Goal: Task Accomplishment & Management: Use online tool/utility

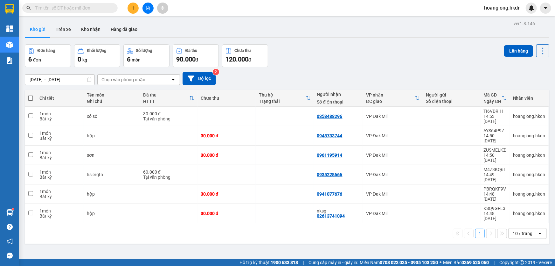
drag, startPoint x: 29, startPoint y: 99, endPoint x: 19, endPoint y: 112, distance: 15.9
click at [29, 99] on span at bounding box center [30, 97] width 5 height 5
click at [31, 95] on input "checkbox" at bounding box center [31, 95] width 0 height 0
checkbox input "true"
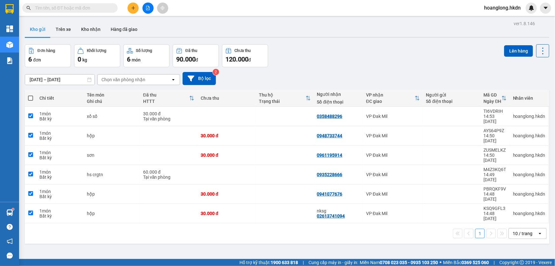
checkbox input "true"
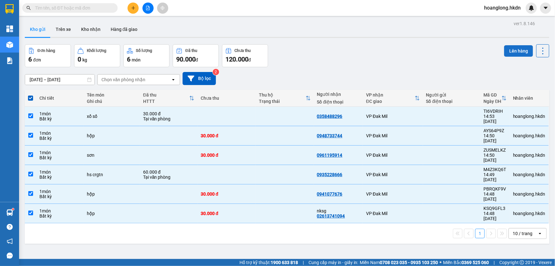
click at [511, 54] on button "Lên hàng" at bounding box center [518, 50] width 29 height 11
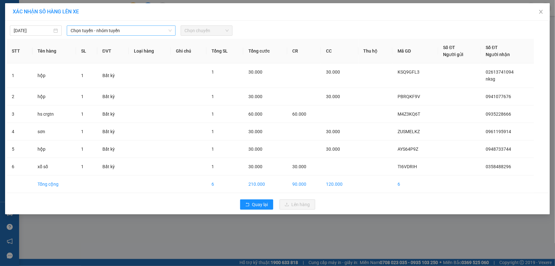
click at [139, 29] on span "Chọn tuyến - nhóm tuyến" at bounding box center [121, 31] width 101 height 10
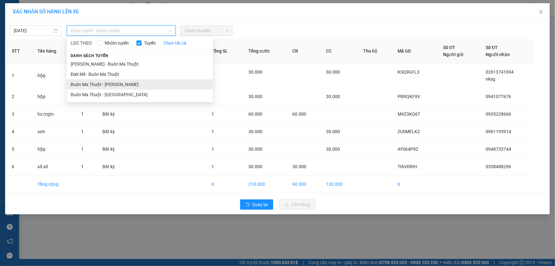
click at [124, 82] on li "Buôn Ma Thuột - [PERSON_NAME]" at bounding box center [140, 84] width 146 height 10
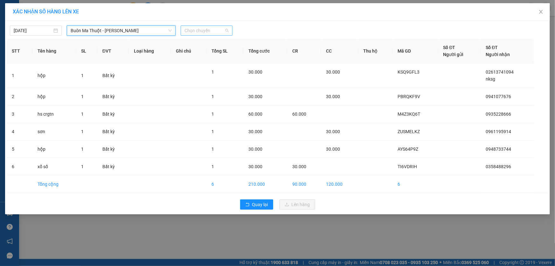
click at [195, 30] on span "Chọn chuyến" at bounding box center [207, 31] width 44 height 10
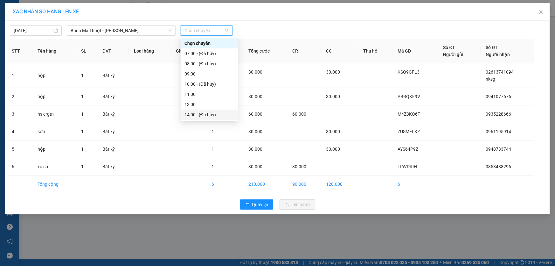
scroll to position [29, 0]
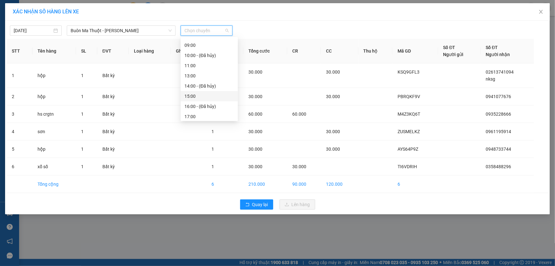
click at [196, 95] on div "15:00" at bounding box center [210, 96] width 50 height 7
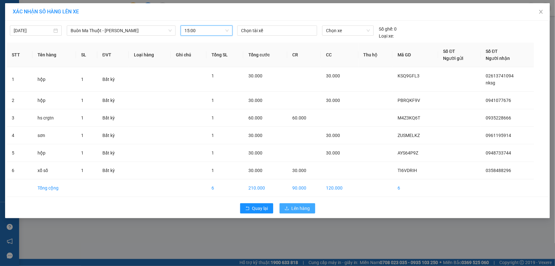
click at [299, 210] on span "Lên hàng" at bounding box center [301, 208] width 18 height 7
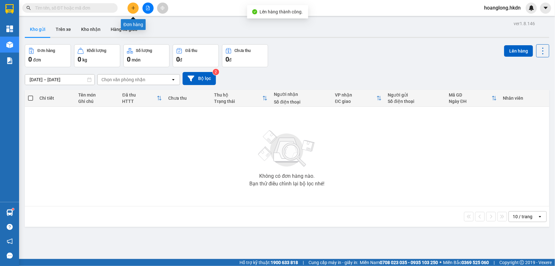
click at [130, 10] on button at bounding box center [133, 8] width 11 height 11
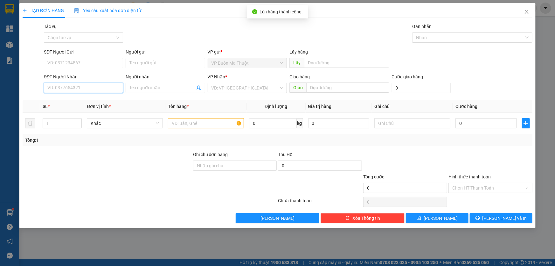
click at [74, 89] on input "SĐT Người Nhận" at bounding box center [83, 88] width 79 height 10
click at [223, 93] on div "VD: VP [GEOGRAPHIC_DATA]" at bounding box center [247, 88] width 79 height 10
type input "0911867623"
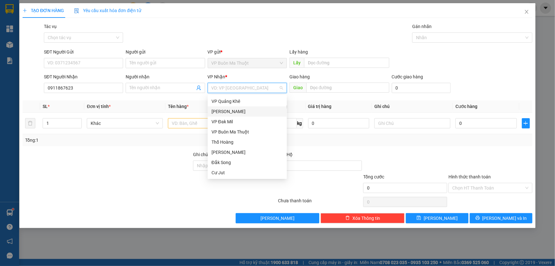
click at [228, 112] on div "[PERSON_NAME]" at bounding box center [248, 111] width 72 height 7
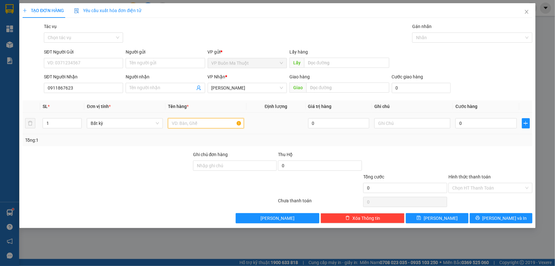
click at [189, 125] on input "text" at bounding box center [206, 123] width 76 height 10
type input "hộp"
click at [476, 125] on input "0" at bounding box center [486, 123] width 61 height 10
type input "3"
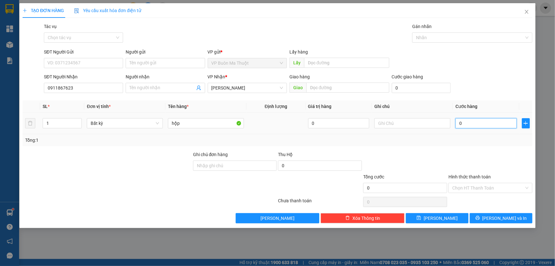
type input "3"
type input "30"
type input "300"
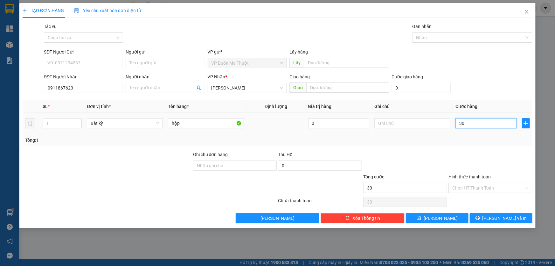
type input "300"
type input "3.000"
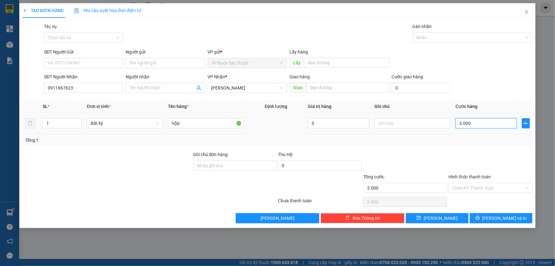
type input "30.000"
click at [476, 189] on input "Hình thức thanh toán" at bounding box center [488, 188] width 72 height 10
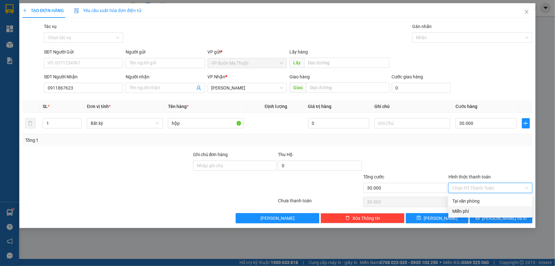
click at [408, 162] on div at bounding box center [405, 162] width 85 height 22
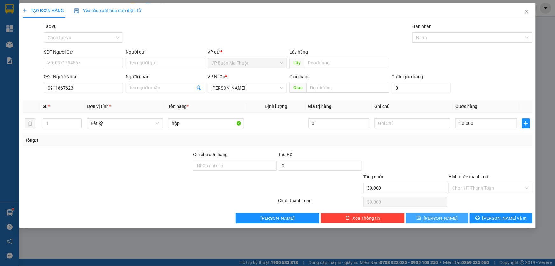
click at [439, 219] on span "[PERSON_NAME]" at bounding box center [441, 217] width 34 height 7
type input "0"
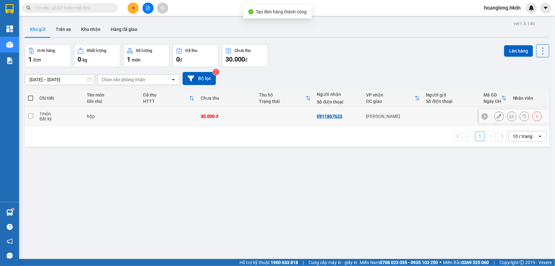
click at [174, 114] on td at bounding box center [169, 116] width 58 height 19
checkbox input "true"
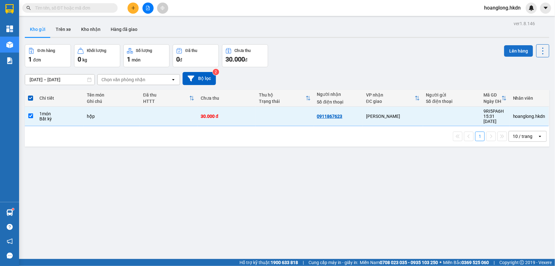
click at [514, 55] on button "Lên hàng" at bounding box center [518, 50] width 29 height 11
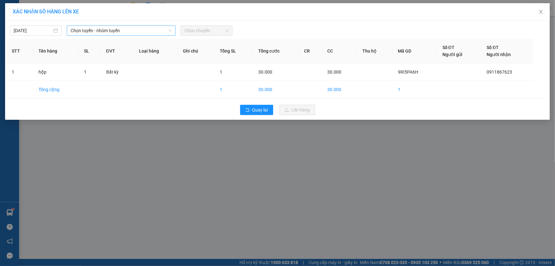
click at [146, 28] on span "Chọn tuyến - nhóm tuyến" at bounding box center [121, 31] width 101 height 10
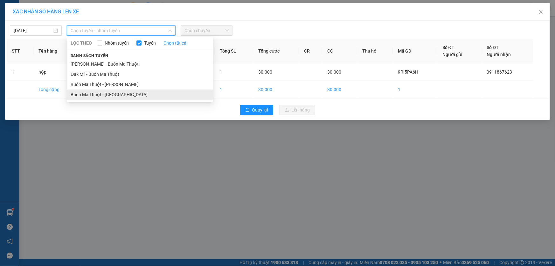
click at [126, 93] on li "Buôn Ma Thuột - [GEOGRAPHIC_DATA]" at bounding box center [140, 94] width 146 height 10
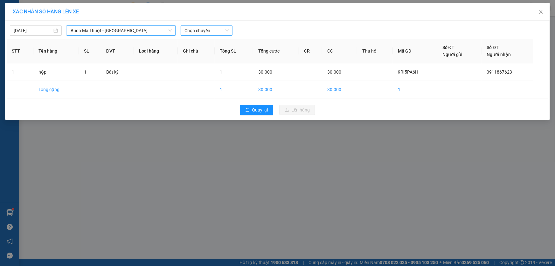
click at [200, 32] on span "Chọn chuyến" at bounding box center [207, 31] width 44 height 10
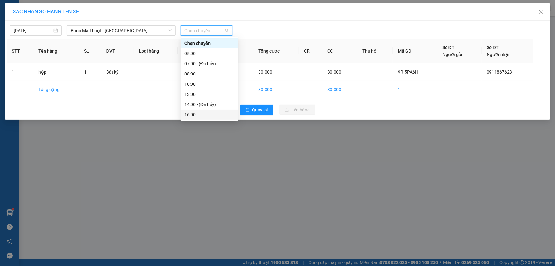
click at [196, 114] on div "16:00" at bounding box center [210, 114] width 50 height 7
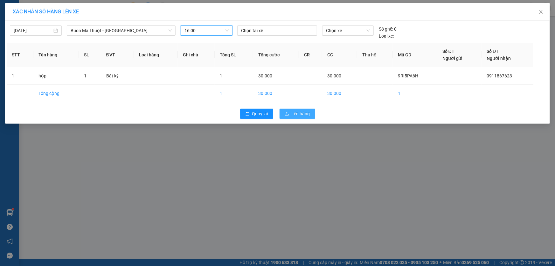
click at [283, 112] on button "Lên hàng" at bounding box center [298, 113] width 36 height 10
